Goal: Task Accomplishment & Management: Use online tool/utility

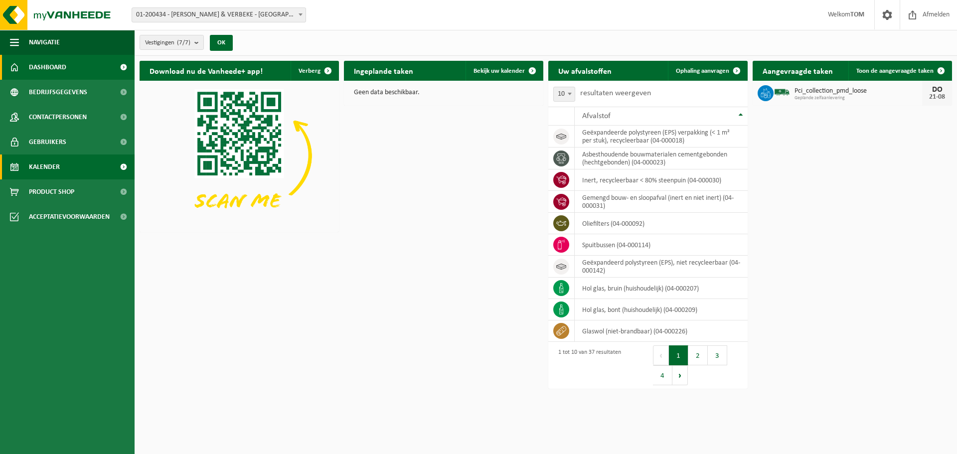
click at [55, 162] on span "Kalender" at bounding box center [44, 166] width 31 height 25
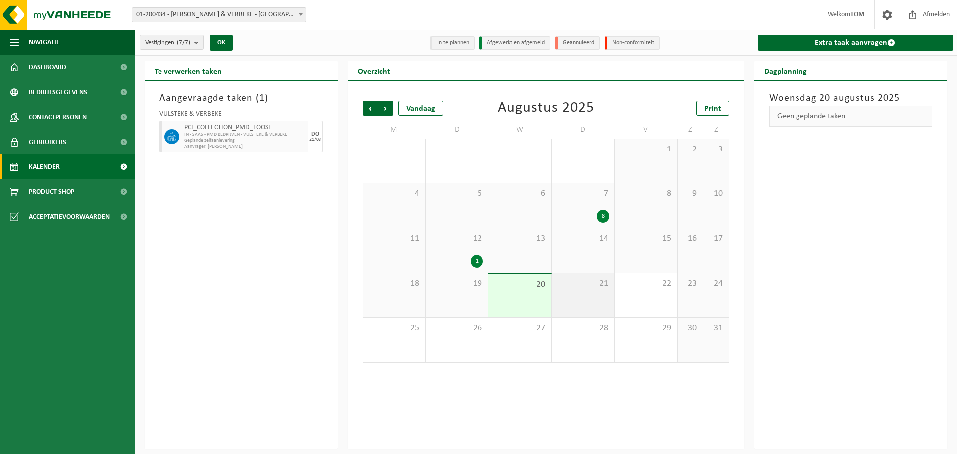
click at [576, 286] on span "21" at bounding box center [583, 283] width 52 height 11
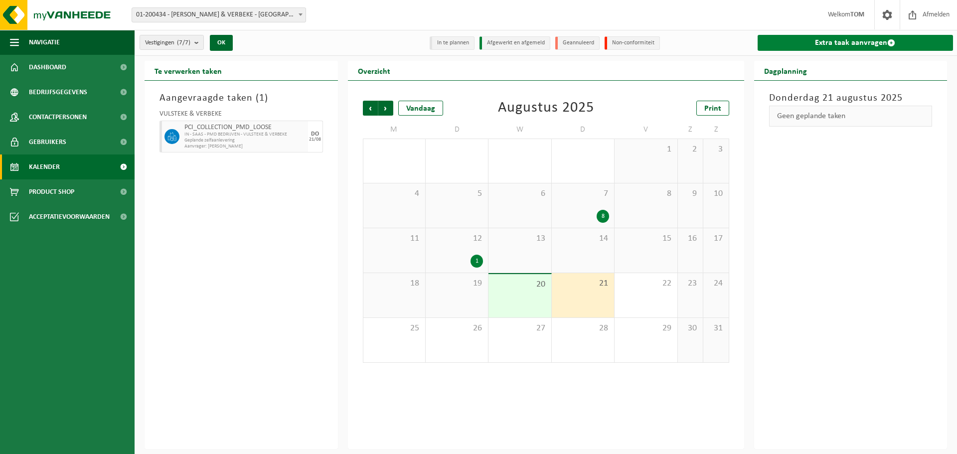
click at [826, 41] on link "Extra taak aanvragen" at bounding box center [855, 43] width 196 height 16
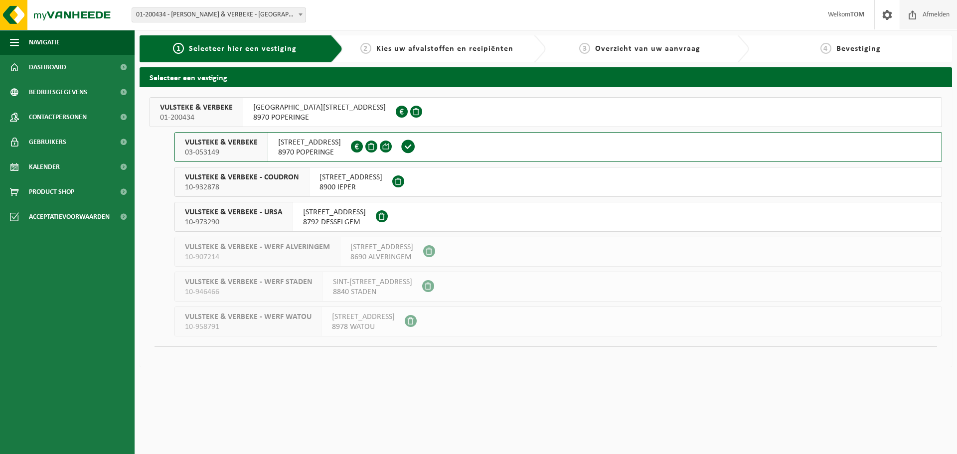
click at [926, 17] on span "Afmelden" at bounding box center [936, 14] width 32 height 29
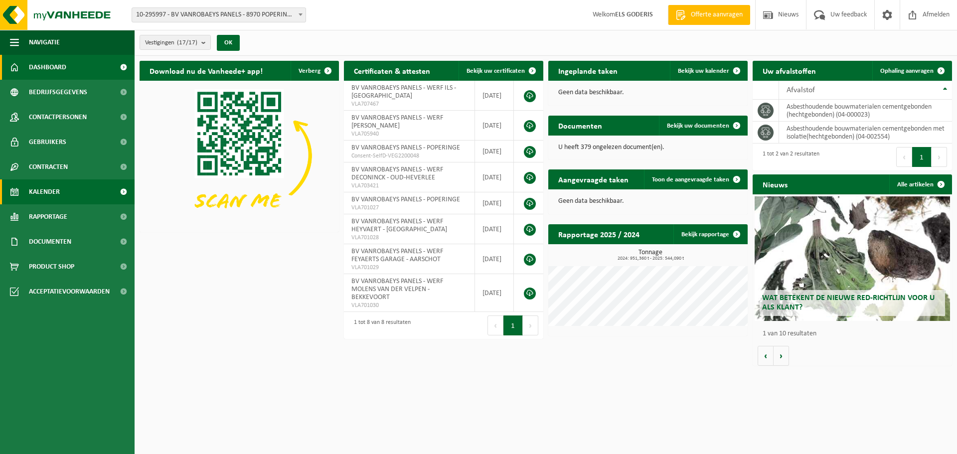
click at [45, 190] on span "Kalender" at bounding box center [44, 191] width 31 height 25
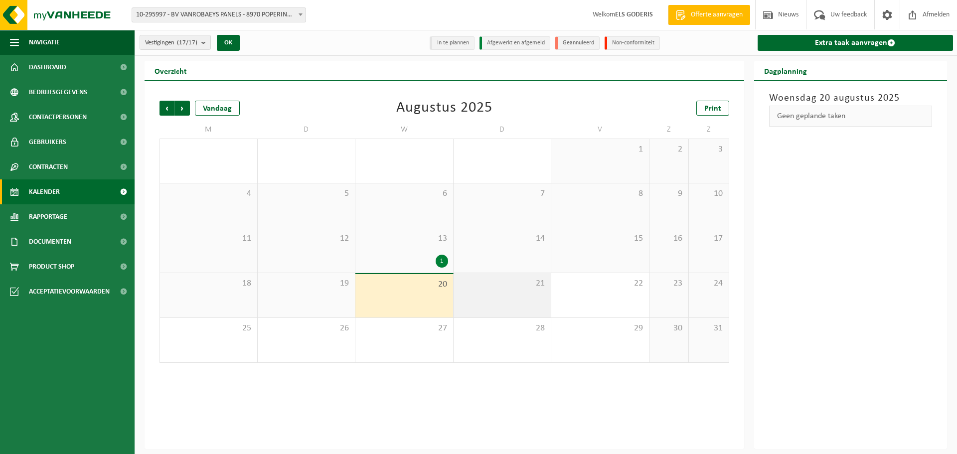
click at [474, 286] on span "21" at bounding box center [502, 283] width 88 height 11
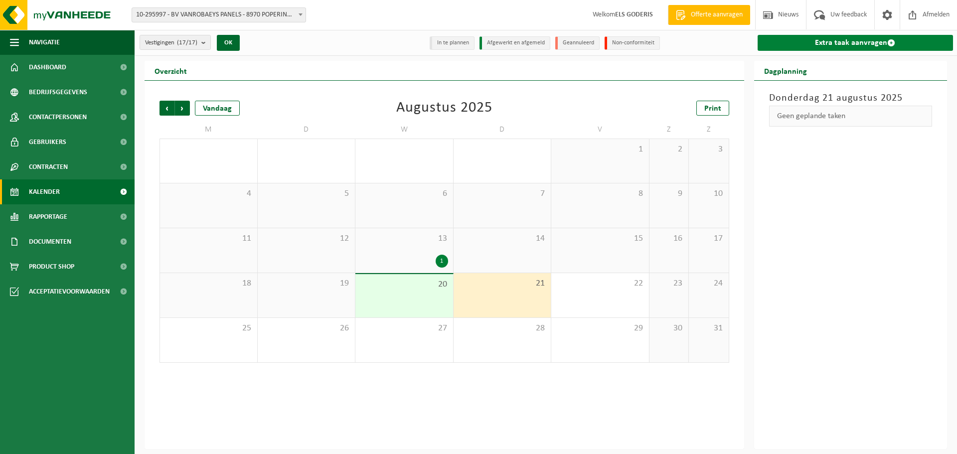
click at [809, 39] on link "Extra taak aanvragen" at bounding box center [855, 43] width 196 height 16
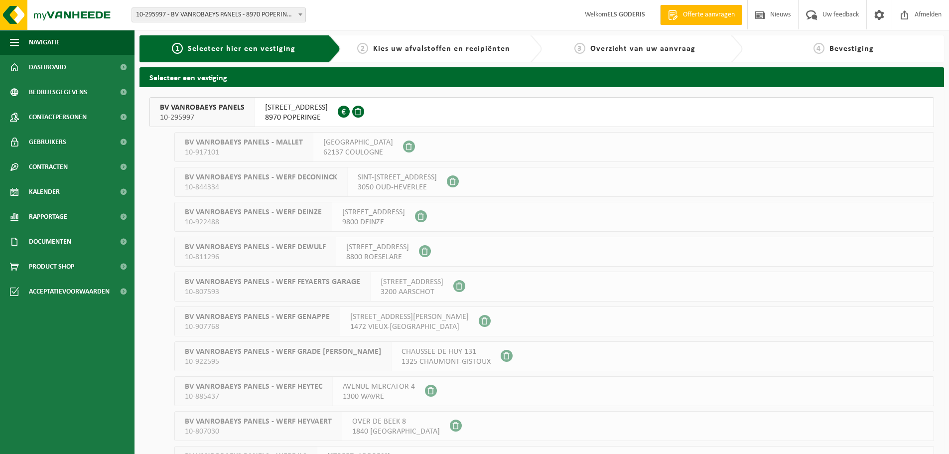
click at [183, 111] on span "BV VANROBAEYS PANELS" at bounding box center [202, 108] width 85 height 10
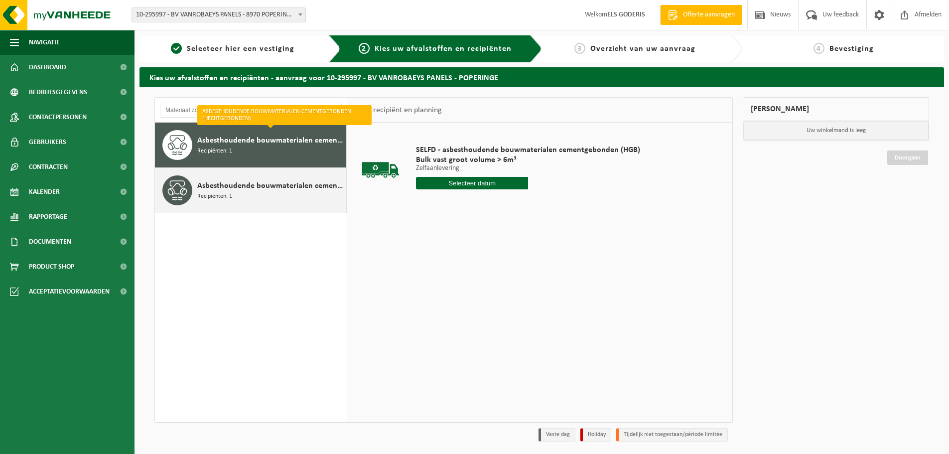
click at [244, 190] on span "Asbesthoudende bouwmaterialen cementgebonden met isolatie(hechtgebonden)" at bounding box center [270, 186] width 146 height 12
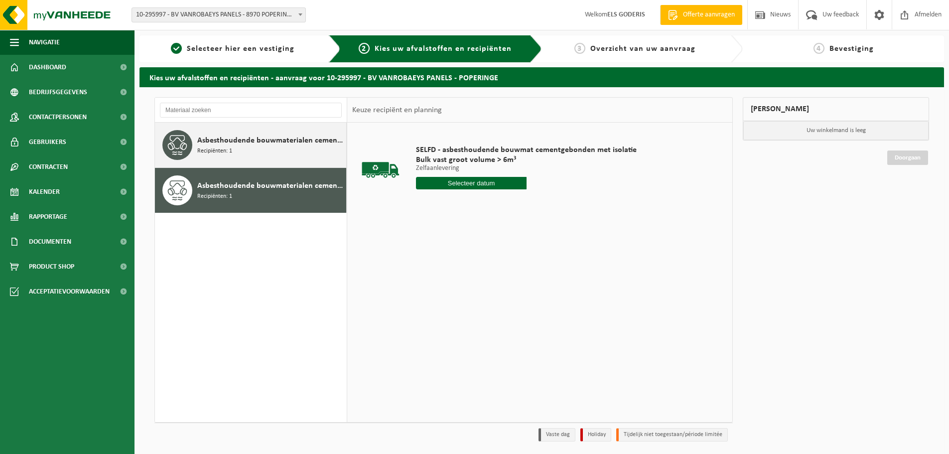
click at [242, 158] on div "Asbesthoudende bouwmaterialen cementgebonden (hechtgebonden) Recipiënten: 1" at bounding box center [270, 145] width 146 height 30
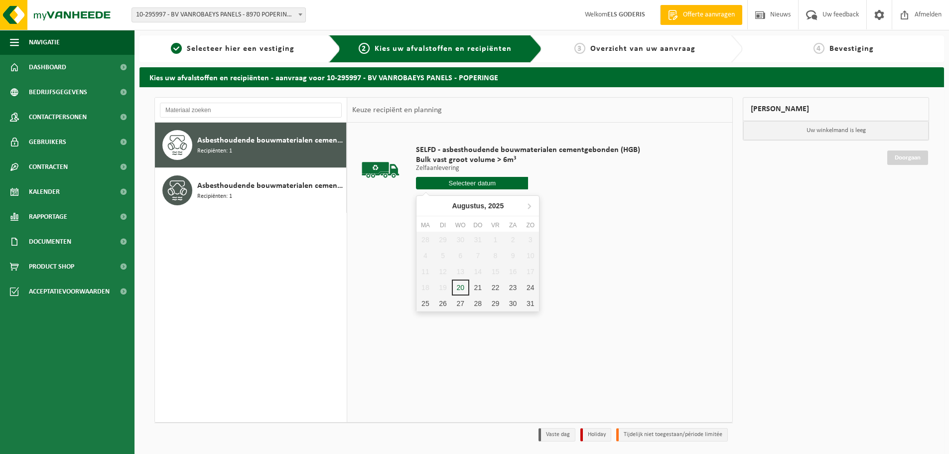
click at [449, 179] on input "text" at bounding box center [472, 183] width 112 height 12
click at [480, 287] on div "21" at bounding box center [477, 288] width 17 height 16
type input "Van 2025-08-21"
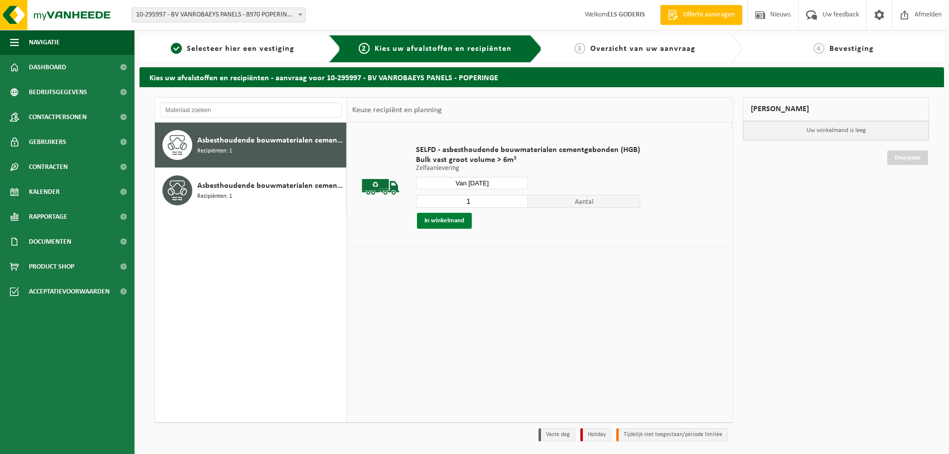
click at [449, 224] on button "In winkelmand" at bounding box center [444, 221] width 55 height 16
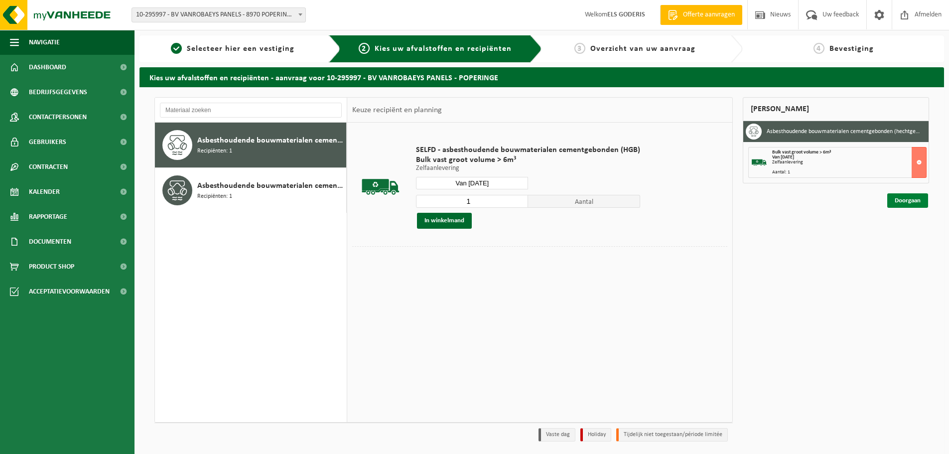
click at [910, 199] on link "Doorgaan" at bounding box center [907, 200] width 41 height 14
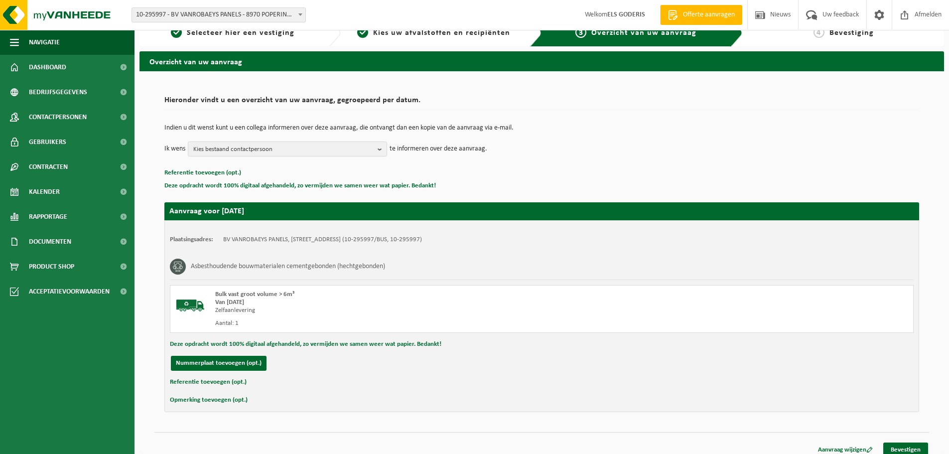
scroll to position [24, 0]
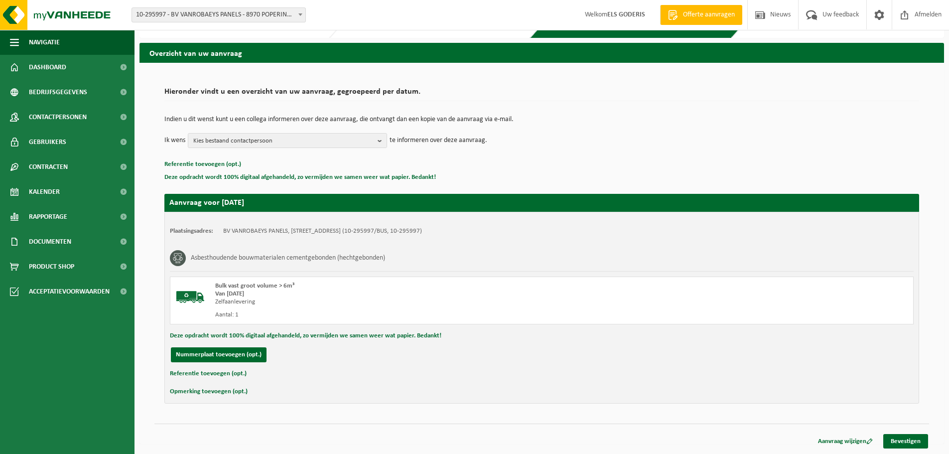
click at [215, 374] on button "Referentie toevoegen (opt.)" at bounding box center [208, 373] width 77 height 13
click at [258, 381] on input "text" at bounding box center [561, 374] width 685 height 15
type input "Cornette - Neerstraat - Tiegem"
click at [908, 443] on link "Bevestigen" at bounding box center [905, 443] width 45 height 14
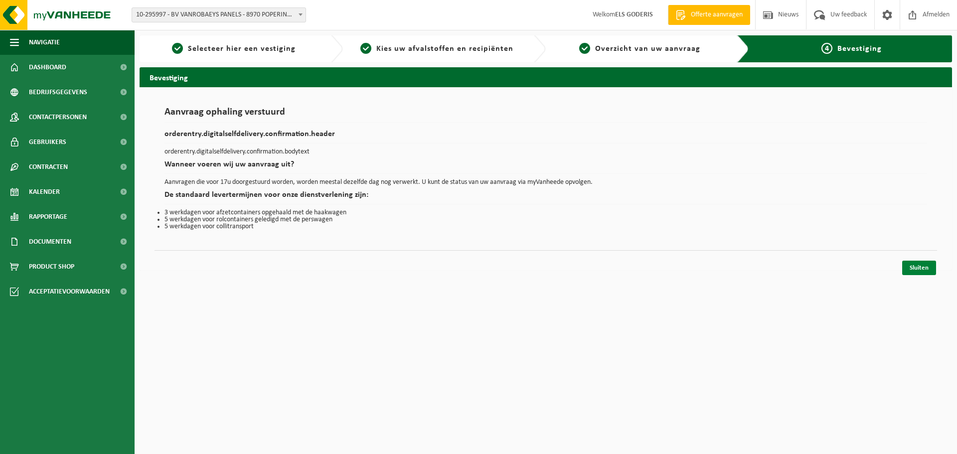
click at [911, 273] on link "Sluiten" at bounding box center [919, 268] width 34 height 14
